Goal: Use online tool/utility: Utilize a website feature to perform a specific function

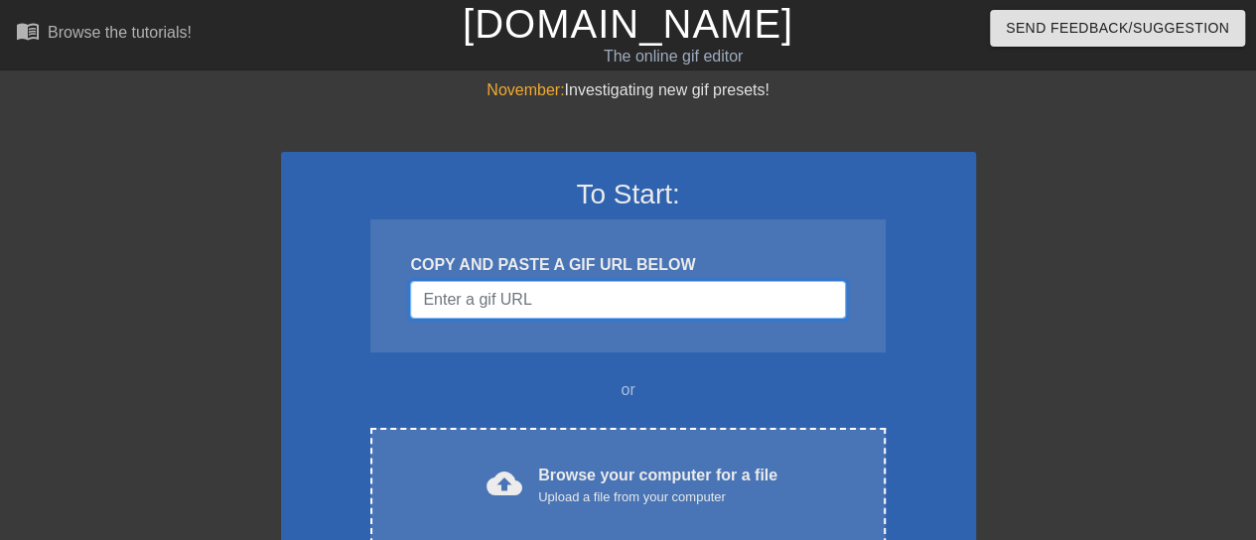
click at [526, 315] on input "Username" at bounding box center [627, 300] width 435 height 38
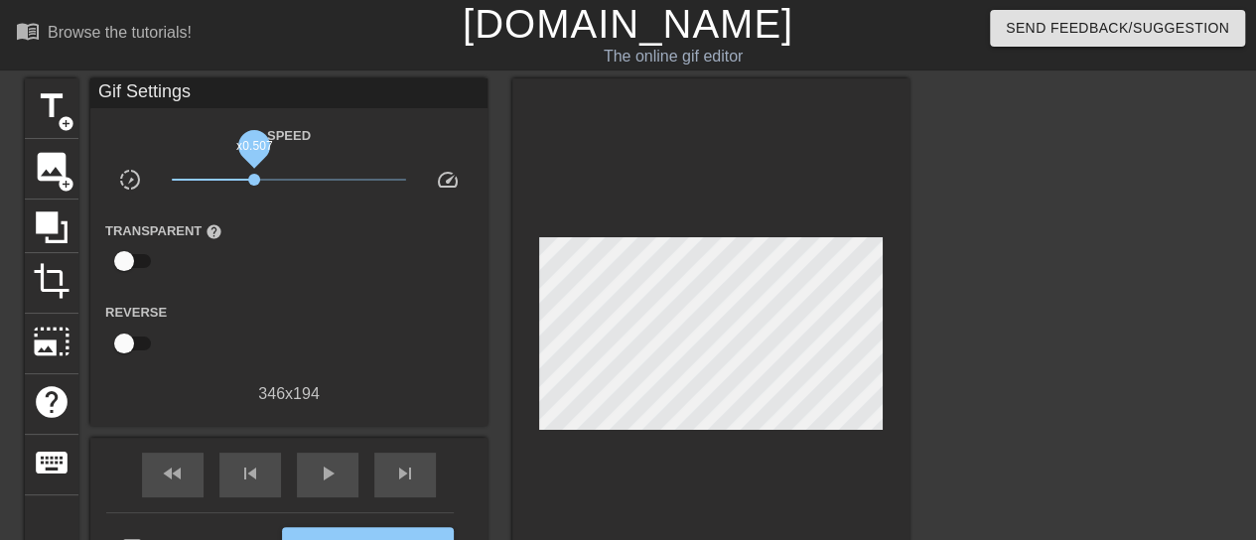
drag, startPoint x: 289, startPoint y: 177, endPoint x: 254, endPoint y: 183, distance: 35.2
click at [254, 183] on span "x0.507" at bounding box center [254, 180] width 12 height 12
click at [44, 98] on span "title" at bounding box center [52, 106] width 38 height 38
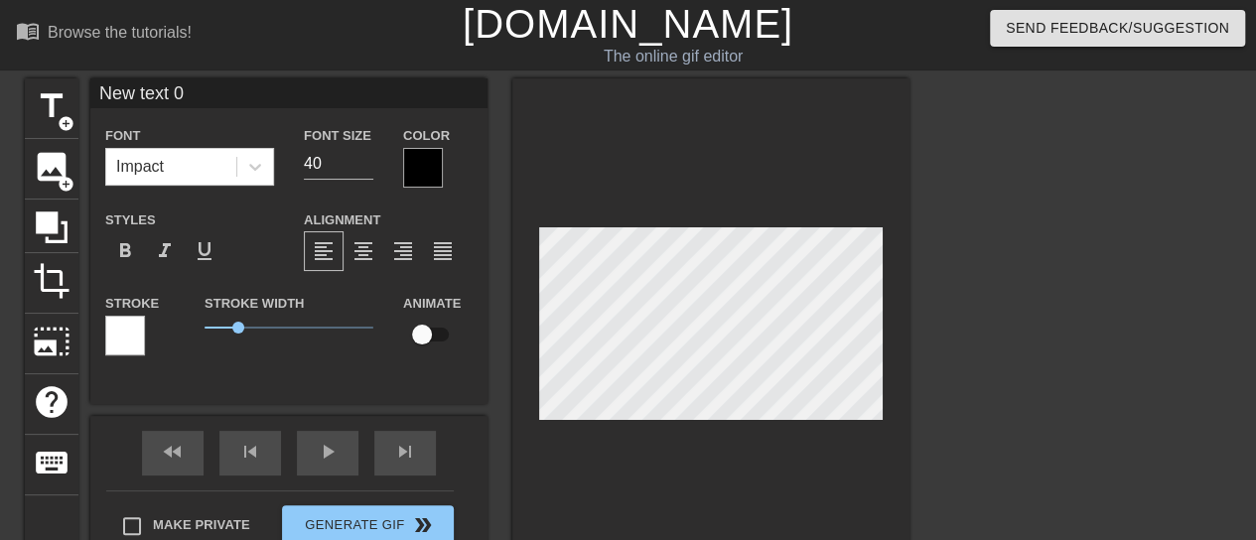
scroll to position [3, 4]
type input "B"
type textarea "B"
type input "Bu"
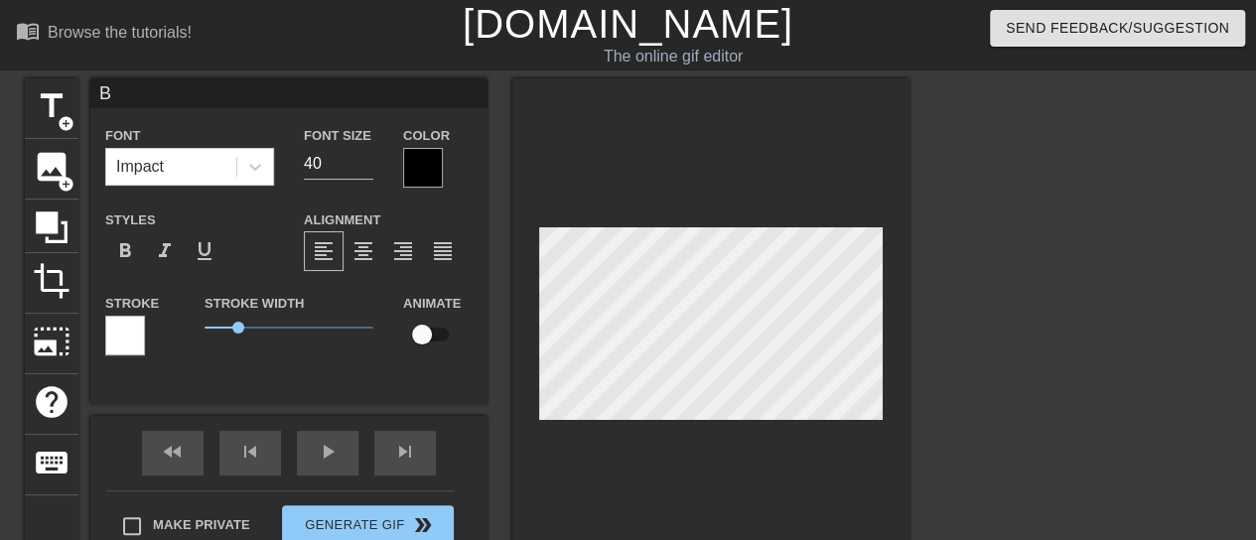
type textarea "Bu"
type input "Buu"
type textarea "Buu"
type input "Bu"
type textarea "Bu"
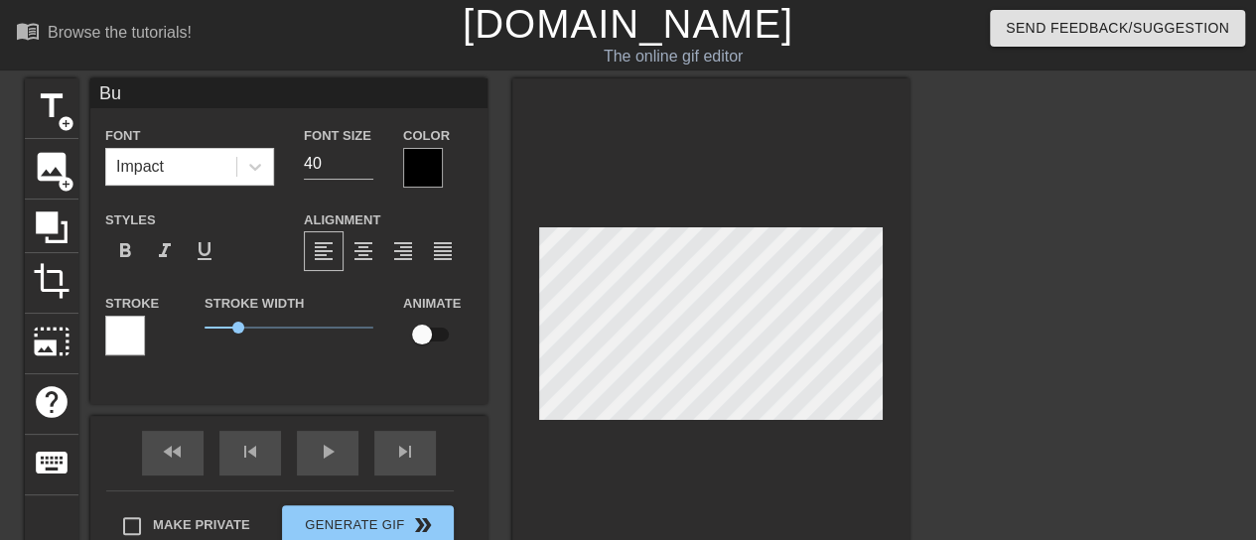
type input "Bul"
type textarea "Bul"
type input "Bull"
type textarea "Bull"
type input "BullN"
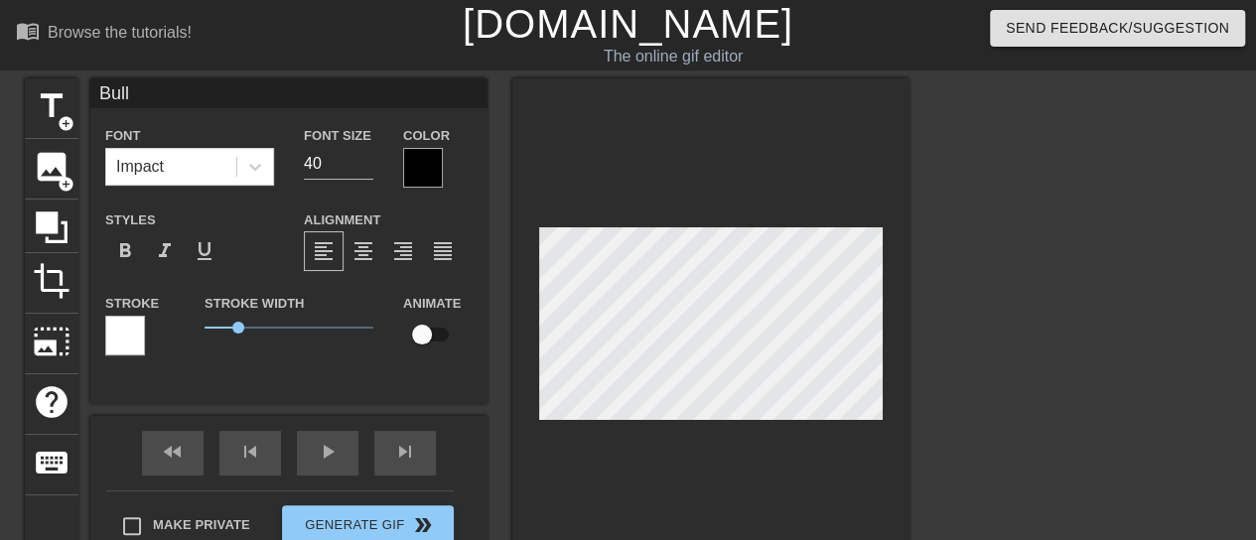
type textarea "BullN"
type input "BullNe"
type textarea "BullNe"
type input "BullNex"
type textarea "BullNex"
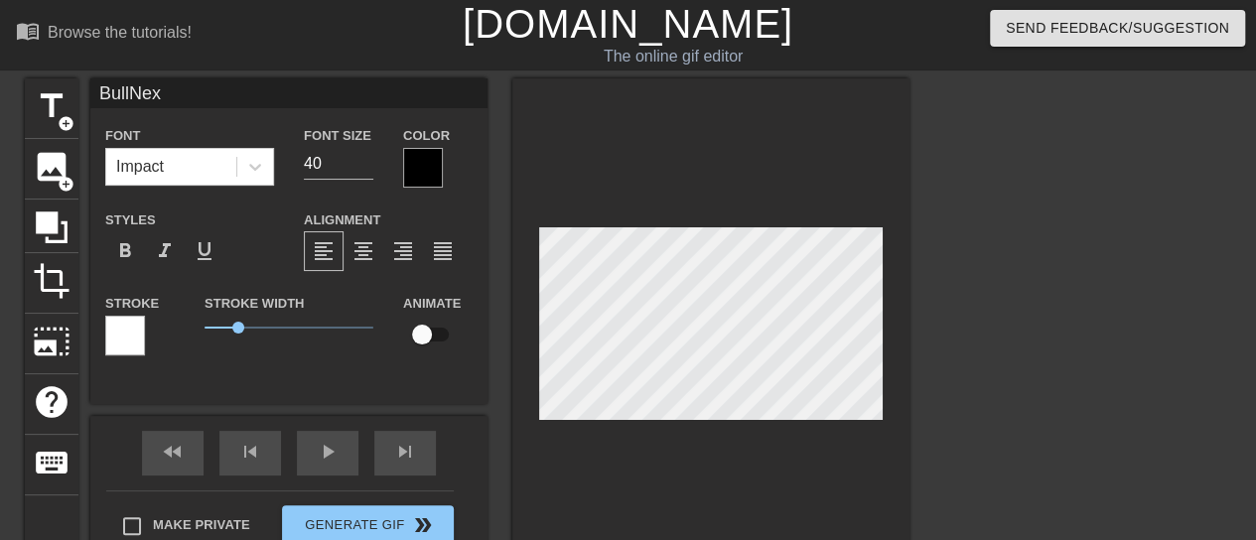
type input "BullNext"
type textarea "BullNext"
type input "BullNextD"
type textarea "BullNextD"
type input "BullNextDo"
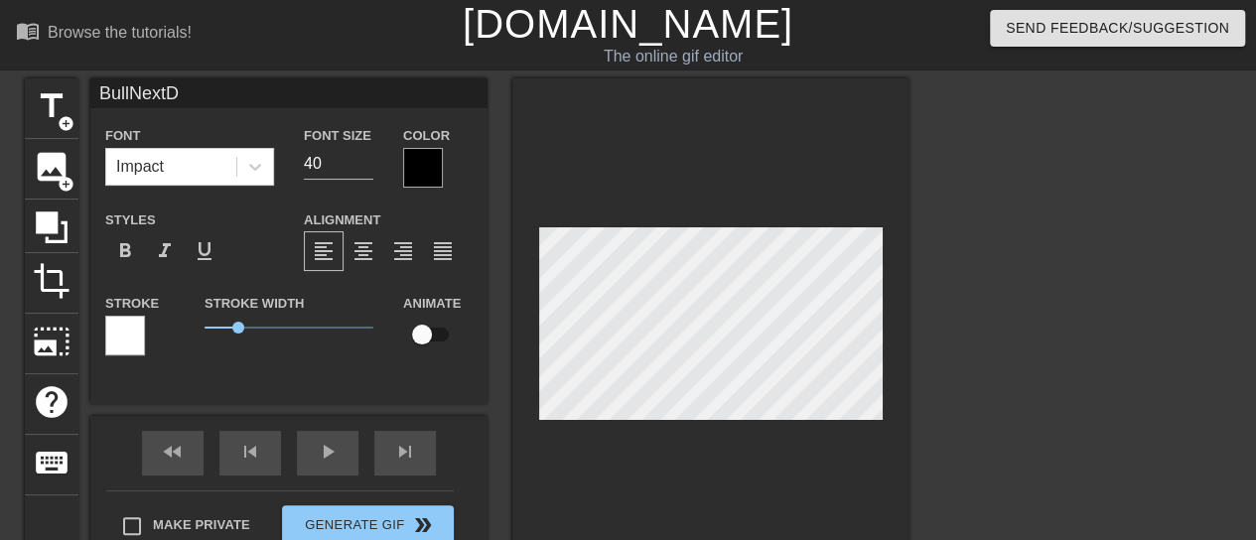
type textarea "BullNextDo"
type input "BullNextDoo"
type textarea "BullNextDoo"
type input "BullNextDoor"
type textarea "BullNextDoor"
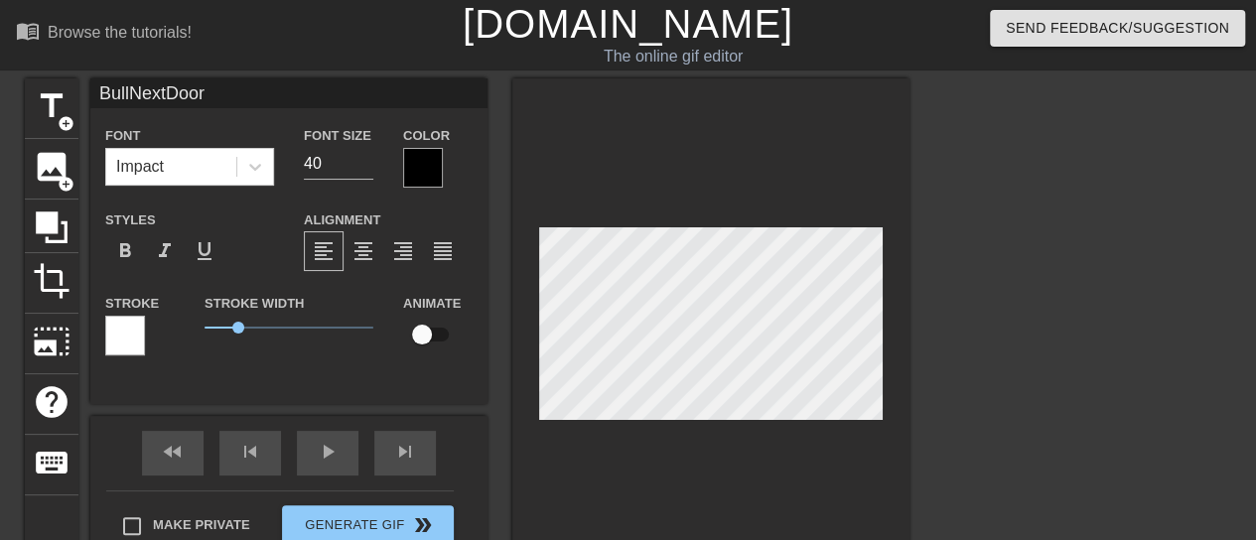
scroll to position [3, 6]
click at [836, 167] on div at bounding box center [710, 327] width 397 height 499
click at [422, 158] on div at bounding box center [423, 168] width 40 height 40
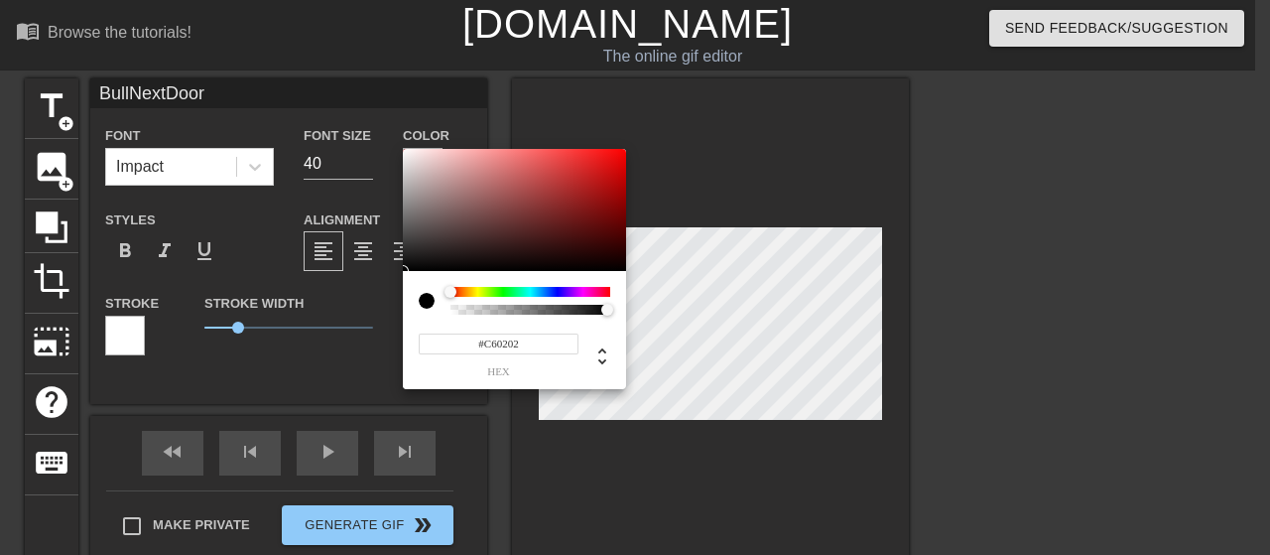
type input "#C80202"
click at [624, 175] on div at bounding box center [514, 210] width 223 height 123
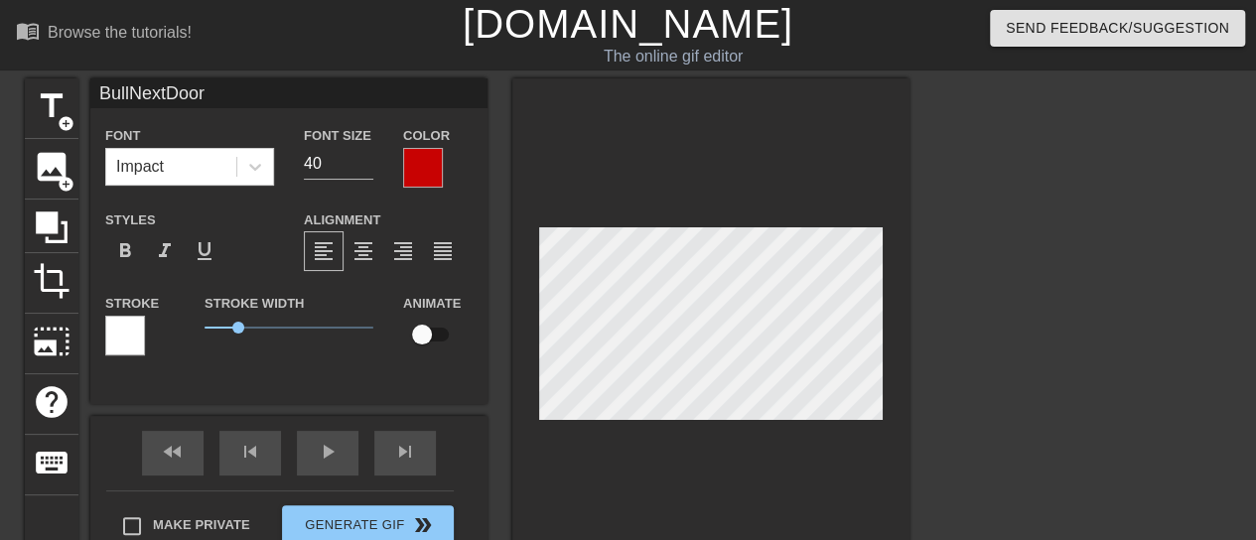
click at [108, 340] on div at bounding box center [125, 336] width 40 height 40
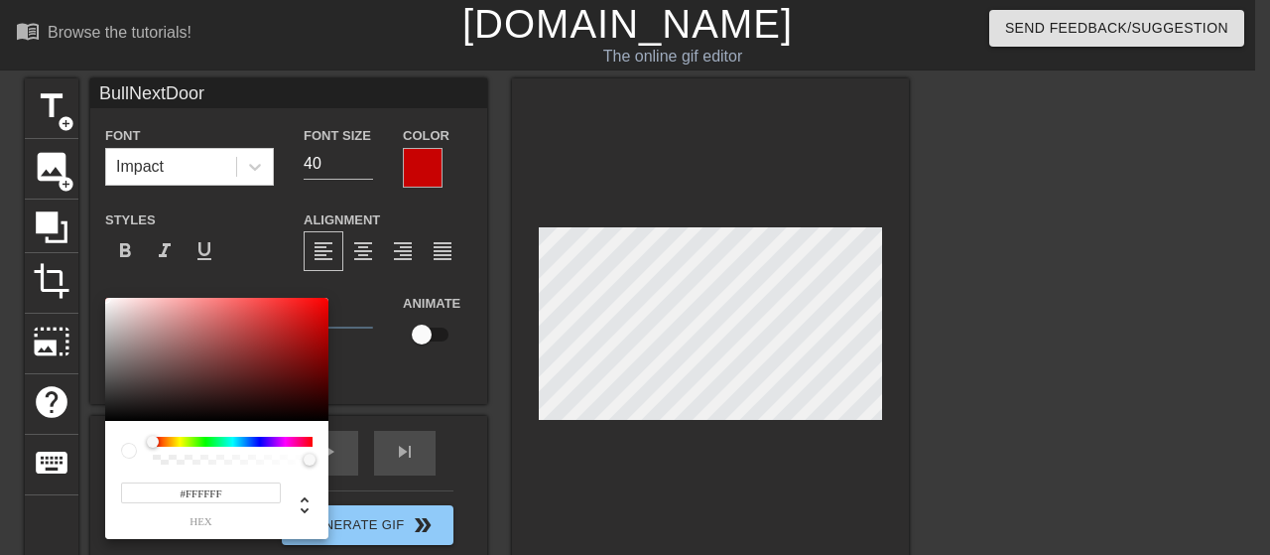
type input "#0A0303"
click at [250, 416] on div at bounding box center [216, 359] width 223 height 123
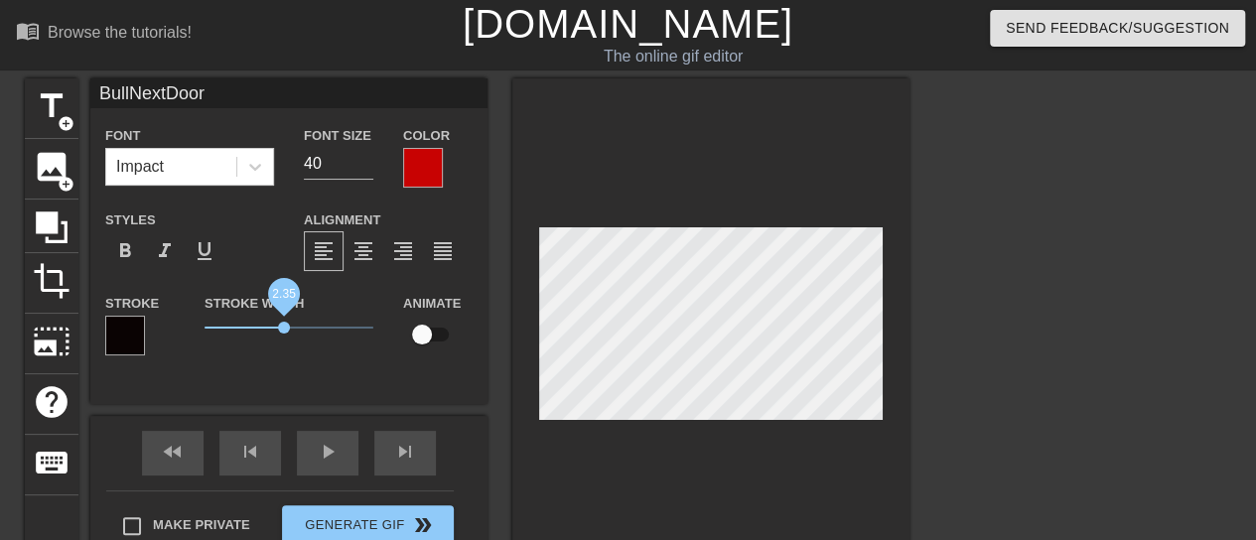
drag, startPoint x: 243, startPoint y: 327, endPoint x: 284, endPoint y: 331, distance: 40.9
click at [284, 331] on span "2.35" at bounding box center [288, 328] width 169 height 24
click at [174, 244] on span "format_italic" at bounding box center [165, 251] width 24 height 24
click at [599, 444] on div at bounding box center [710, 327] width 397 height 499
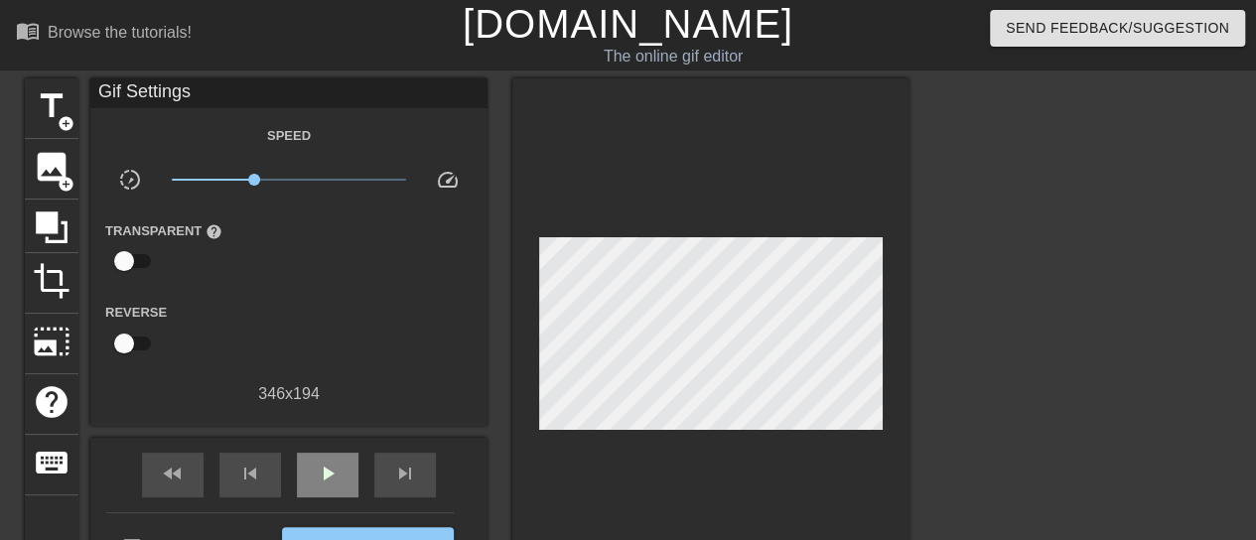
click at [335, 494] on div "play_arrow" at bounding box center [328, 475] width 62 height 45
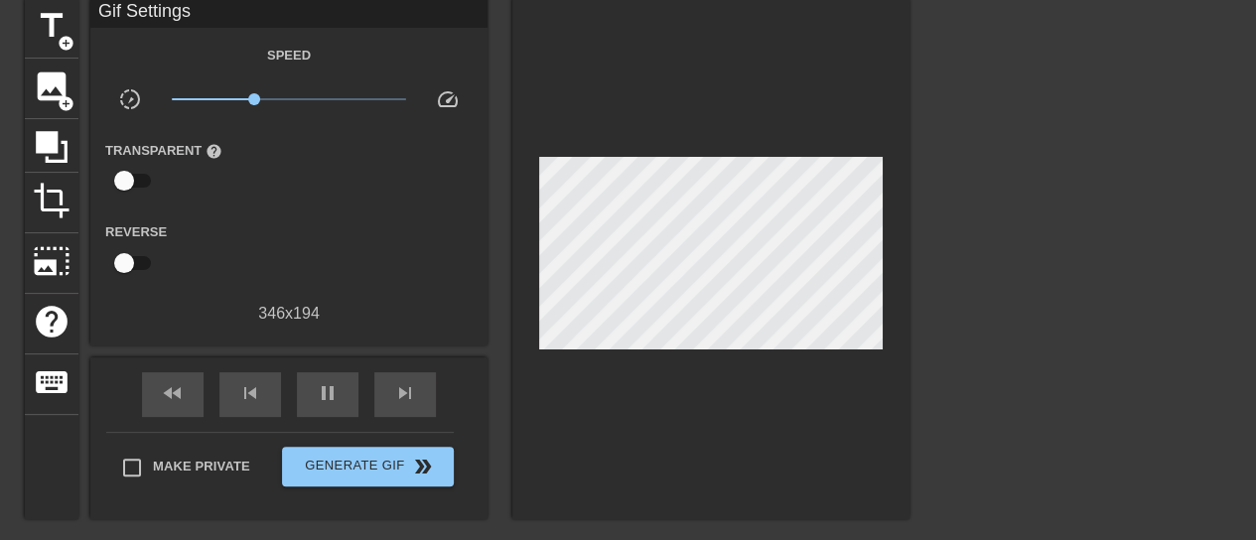
scroll to position [99, 0]
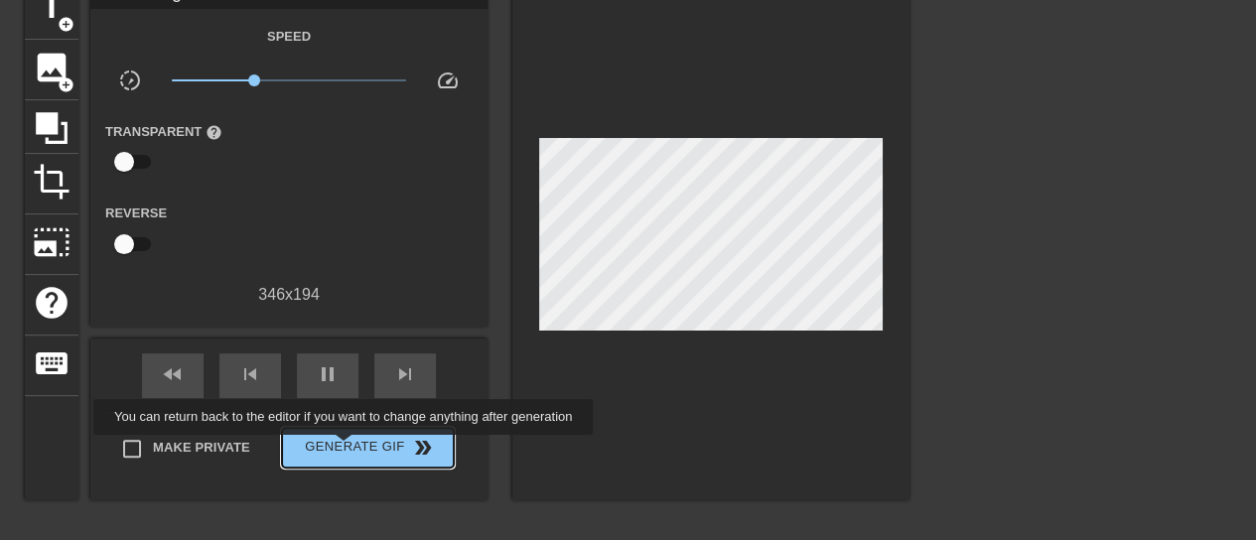
click at [346, 448] on span "Generate Gif double_arrow" at bounding box center [368, 448] width 156 height 24
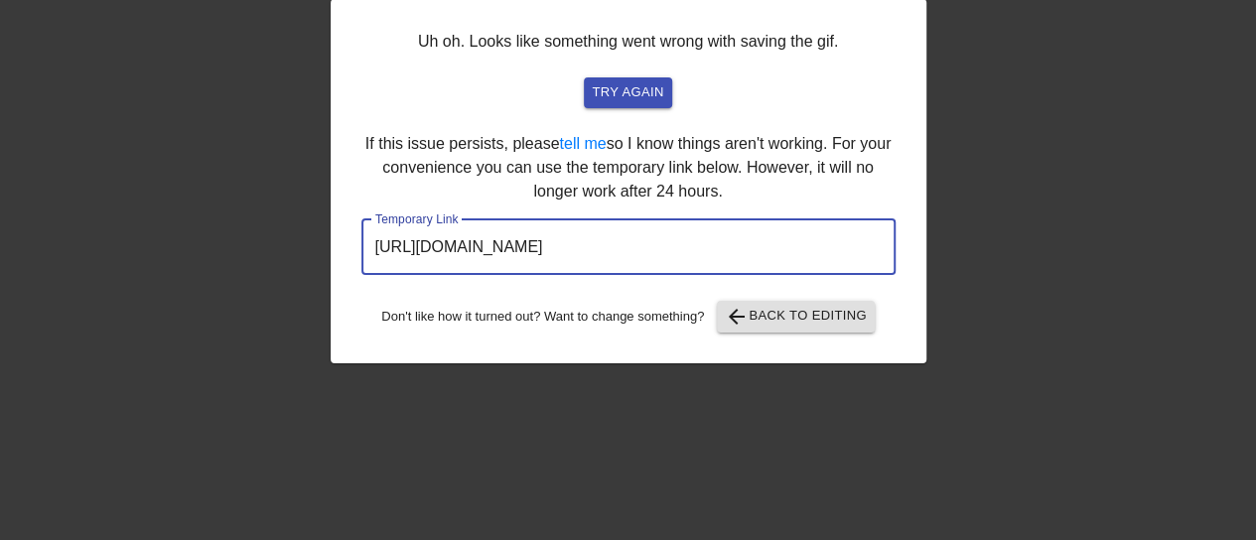
click at [637, 255] on input "[URL][DOMAIN_NAME]" at bounding box center [628, 247] width 534 height 56
click at [636, 255] on input "[URL][DOMAIN_NAME]" at bounding box center [628, 247] width 534 height 56
